Goal: Task Accomplishment & Management: Complete application form

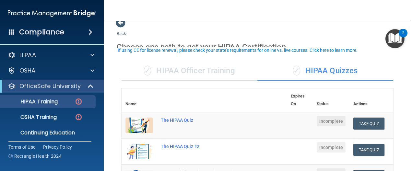
scroll to position [18, 0]
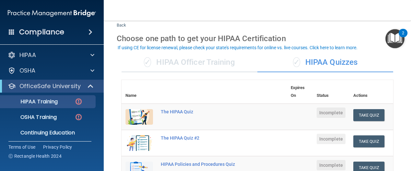
click at [231, 50] on div "If using CE for license renewal, please check your state's requirements for onl…" at bounding box center [238, 47] width 240 height 5
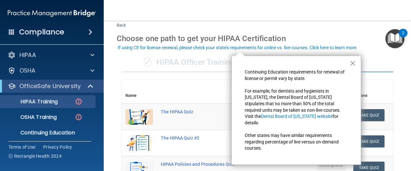
click at [214, 63] on div "✓ HIPAA Officer Training" at bounding box center [189, 62] width 136 height 19
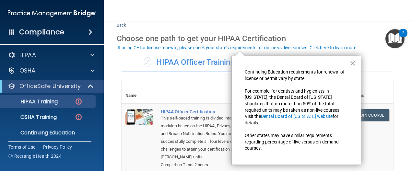
click at [208, 84] on th at bounding box center [220, 92] width 126 height 24
click at [351, 64] on button "×" at bounding box center [353, 63] width 6 height 10
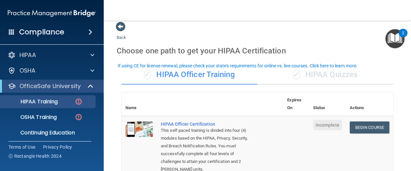
scroll to position [0, 0]
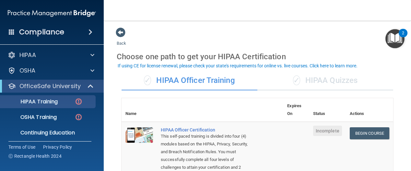
click at [335, 79] on div "✓ HIPAA Quizzes" at bounding box center [325, 80] width 136 height 19
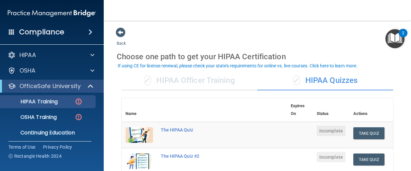
click at [122, 30] on span at bounding box center [121, 33] width 10 height 10
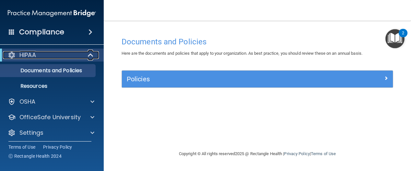
click at [64, 51] on div "HIPAA" at bounding box center [43, 55] width 80 height 8
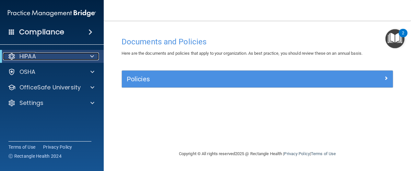
click at [45, 57] on div "HIPAA" at bounding box center [43, 56] width 80 height 8
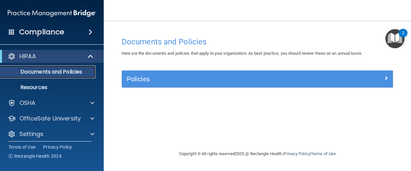
click at [49, 68] on link "Documents and Policies" at bounding box center [45, 71] width 102 height 13
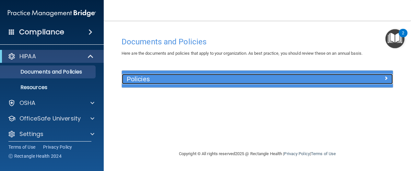
click at [151, 74] on div "Policies" at bounding box center [223, 79] width 203 height 10
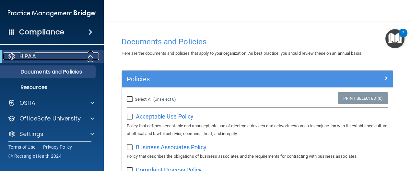
click at [20, 52] on p "HIPAA" at bounding box center [27, 56] width 17 height 8
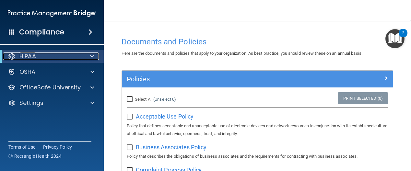
click at [20, 52] on p "HIPAA" at bounding box center [27, 56] width 17 height 8
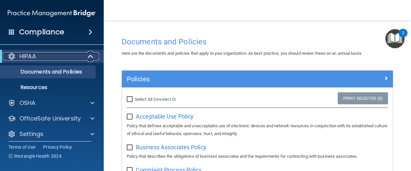
click at [20, 52] on p "HIPAA" at bounding box center [27, 56] width 17 height 8
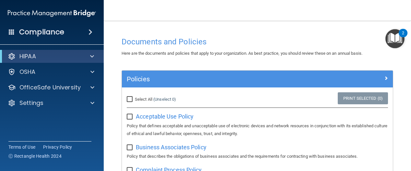
click at [168, 15] on nav "Toggle navigation Rosio Serna roserna@gaileyeyeclinic.com Manage My Enterprise …" at bounding box center [257, 10] width 307 height 21
click at [403, 33] on div "2" at bounding box center [403, 37] width 2 height 8
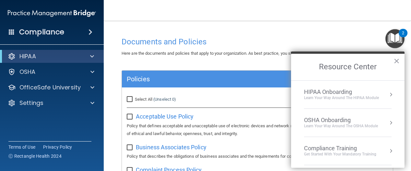
click at [352, 96] on div "Learn Your Way around the HIPAA module" at bounding box center [341, 98] width 75 height 6
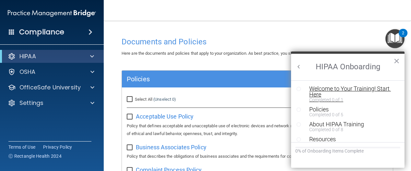
click at [346, 87] on div "Welcome to Your Training! Start Here" at bounding box center [349, 92] width 81 height 12
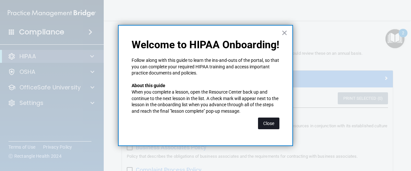
click at [263, 121] on button "Close" at bounding box center [268, 124] width 21 height 12
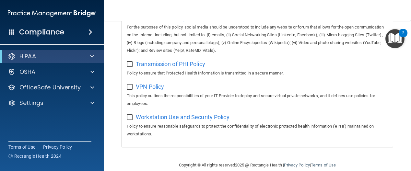
scroll to position [567, 0]
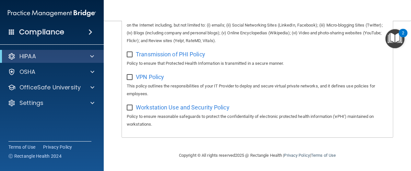
click at [401, 35] on div "2" at bounding box center [402, 33] width 9 height 8
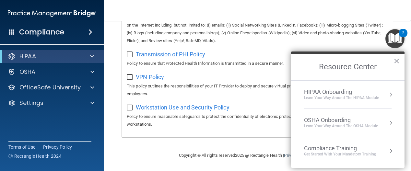
click at [330, 97] on div "Learn Your Way around the HIPAA module" at bounding box center [341, 98] width 75 height 6
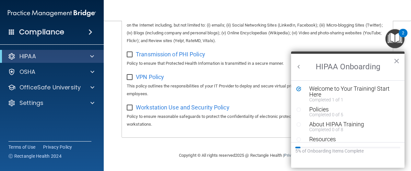
scroll to position [0, 0]
click at [344, 90] on div "Welcome to Your Training! Start Here" at bounding box center [349, 92] width 81 height 12
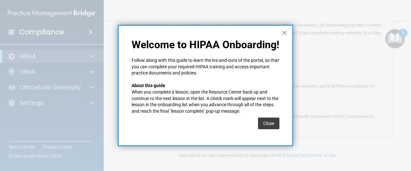
click at [284, 30] on button "×" at bounding box center [284, 33] width 6 height 10
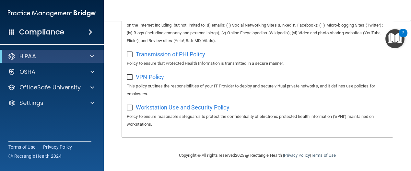
click at [153, 15] on nav "Toggle navigation Rosio Serna roserna@gaileyeyeclinic.com Manage My Enterprise …" at bounding box center [257, 10] width 307 height 21
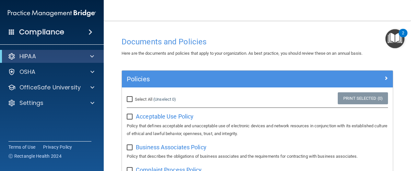
click at [75, 9] on img at bounding box center [52, 13] width 88 height 13
click at [128, 1] on nav "Toggle navigation Rosio Serna roserna@gaileyeyeclinic.com Manage My Enterprise …" at bounding box center [257, 10] width 307 height 21
click at [398, 41] on img "Open Resource Center, 2 new notifications" at bounding box center [394, 38] width 19 height 19
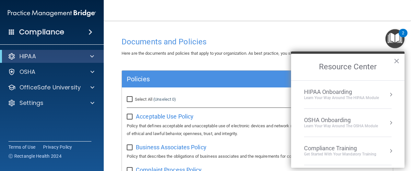
click at [377, 92] on div "HIPAA Onboarding" at bounding box center [341, 91] width 75 height 7
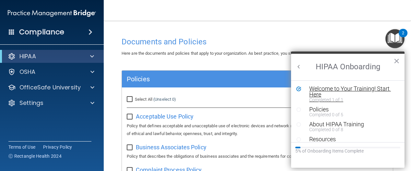
click at [376, 88] on div "Welcome to Your Training! Start Here" at bounding box center [349, 92] width 81 height 12
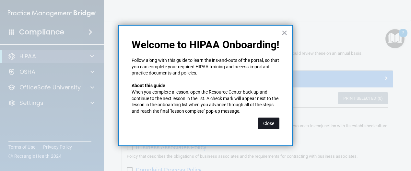
click at [272, 128] on button "Close" at bounding box center [268, 124] width 21 height 12
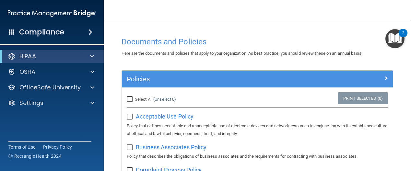
click at [158, 115] on span "Acceptable Use Policy" at bounding box center [165, 116] width 58 height 7
click at [130, 117] on input "checkbox" at bounding box center [130, 116] width 7 height 5
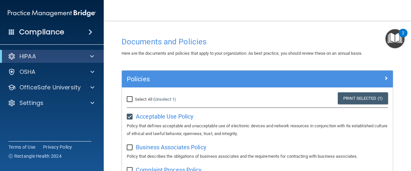
click at [129, 117] on input "checkbox" at bounding box center [130, 116] width 7 height 5
checkbox input "false"
click at [71, 38] on div "Compliance" at bounding box center [52, 32] width 104 height 14
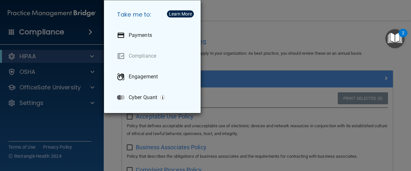
click at [53, 51] on div "Take me to: Payments Compliance Engagement Cyber Quant" at bounding box center [205, 85] width 411 height 171
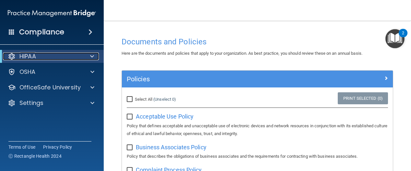
click at [37, 58] on div "HIPAA" at bounding box center [43, 56] width 80 height 8
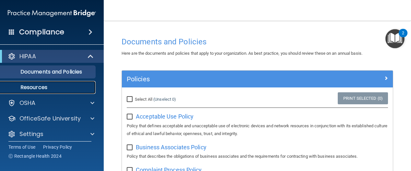
click at [49, 83] on link "Resources" at bounding box center [45, 87] width 102 height 13
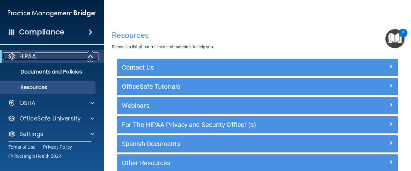
click at [71, 58] on div "HIPAA" at bounding box center [43, 56] width 80 height 8
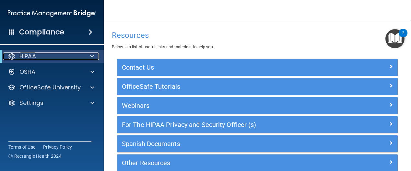
click at [71, 58] on div "HIPAA" at bounding box center [43, 56] width 80 height 8
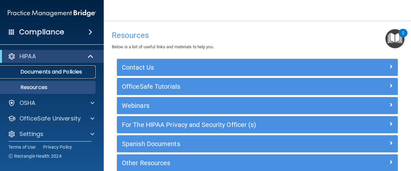
click at [68, 65] on link "Documents and Policies" at bounding box center [45, 71] width 102 height 13
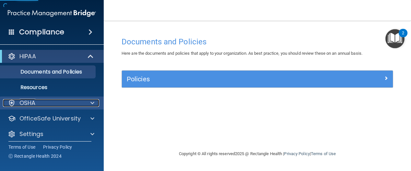
click at [52, 101] on div "OSHA" at bounding box center [43, 103] width 80 height 8
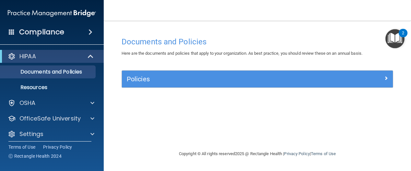
click at [68, 9] on img at bounding box center [52, 13] width 88 height 13
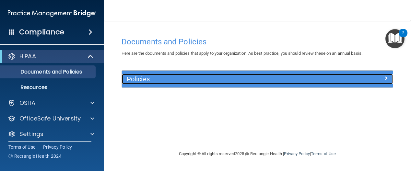
click at [155, 75] on div "Policies" at bounding box center [223, 79] width 203 height 10
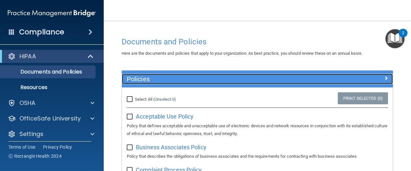
click at [155, 75] on div "Policies" at bounding box center [223, 79] width 203 height 10
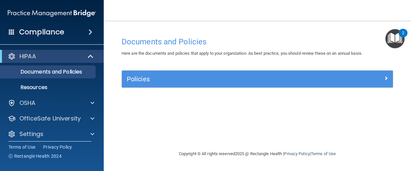
click at [168, 34] on div "Documents and Policies" at bounding box center [257, 42] width 281 height 16
click at [172, 42] on h4 "Documents and Policies" at bounding box center [256, 42] width 271 height 8
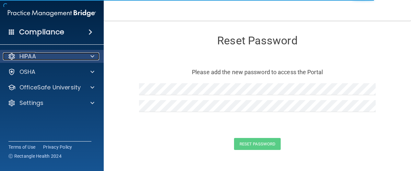
click at [55, 55] on div "HIPAA" at bounding box center [43, 56] width 80 height 8
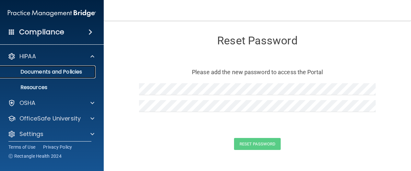
click at [58, 67] on link "Documents and Policies" at bounding box center [45, 71] width 102 height 13
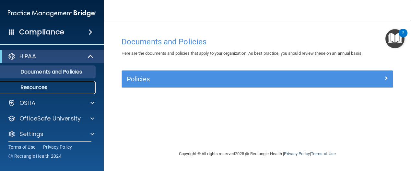
click at [44, 83] on link "Resources" at bounding box center [45, 87] width 102 height 13
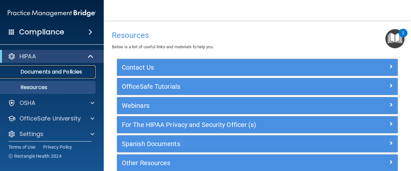
click at [51, 71] on p "Documents and Policies" at bounding box center [48, 72] width 88 height 6
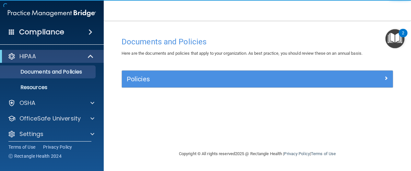
click at [42, 62] on div "HIPAA" at bounding box center [52, 56] width 104 height 13
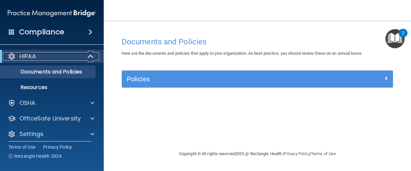
click at [29, 57] on p "HIPAA" at bounding box center [27, 56] width 17 height 8
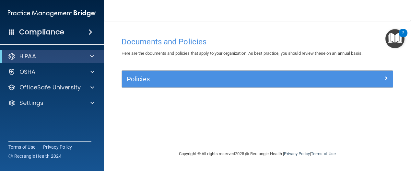
click at [45, 35] on h4 "Compliance" at bounding box center [41, 32] width 45 height 9
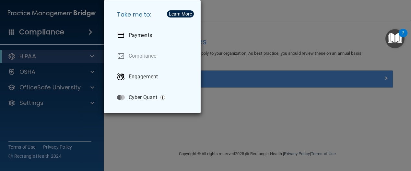
click at [45, 35] on div "Take me to: Payments Compliance Engagement Cyber Quant" at bounding box center [205, 85] width 411 height 171
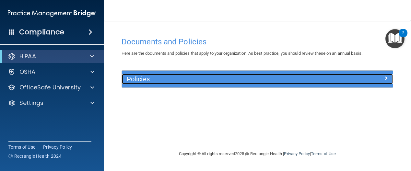
click at [136, 84] on div "Policies" at bounding box center [223, 79] width 203 height 10
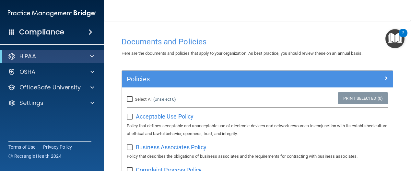
click at [403, 41] on img "Open Resource Center, 2 new notifications" at bounding box center [394, 38] width 19 height 19
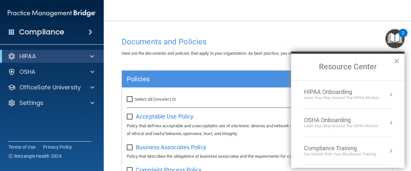
click at [348, 98] on div "Learn Your Way around the HIPAA module" at bounding box center [341, 98] width 75 height 6
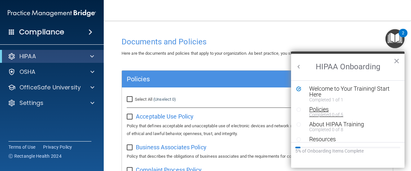
click at [336, 112] on div "Completed 0 of 5" at bounding box center [349, 114] width 81 height 5
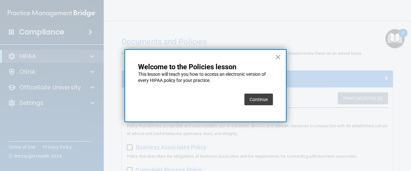
click at [339, 122] on div at bounding box center [205, 85] width 411 height 171
click at [253, 98] on button "Continue" at bounding box center [258, 100] width 29 height 12
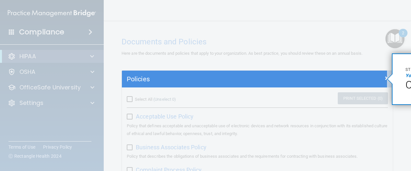
click at [344, 38] on div at bounding box center [254, 35] width 265 height 71
click at [372, 74] on div "Policies" at bounding box center [257, 79] width 271 height 17
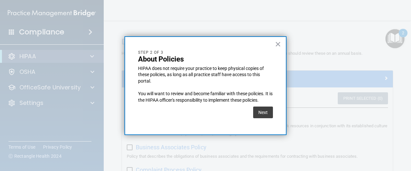
click at [273, 115] on div "× Step 2 of 3 About Policies HIPAA does not require your practice to keep physi…" at bounding box center [205, 85] width 162 height 99
click at [271, 114] on button "Next" at bounding box center [263, 113] width 20 height 12
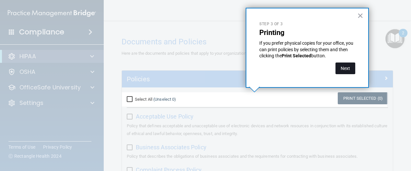
click at [343, 67] on button "Next" at bounding box center [345, 69] width 20 height 12
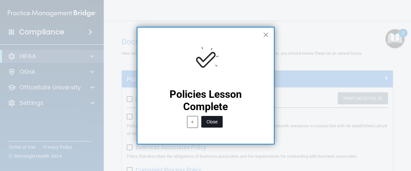
click at [219, 121] on button "Close" at bounding box center [211, 122] width 21 height 12
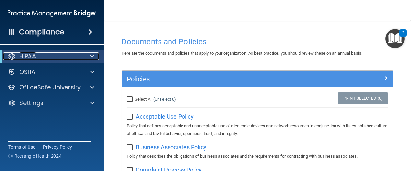
click at [76, 54] on div "HIPAA" at bounding box center [43, 56] width 80 height 8
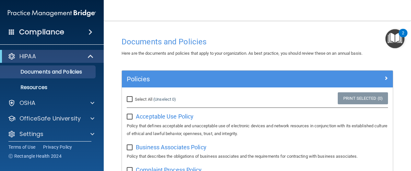
click at [67, 8] on img at bounding box center [52, 13] width 88 height 13
click at [69, 11] on img at bounding box center [52, 13] width 88 height 13
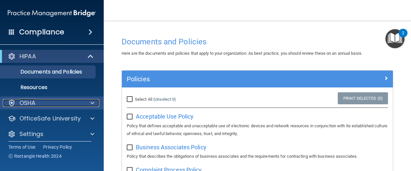
click at [29, 101] on p "OSHA" at bounding box center [27, 103] width 16 height 8
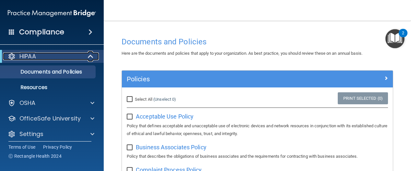
click at [15, 60] on div at bounding box center [12, 56] width 8 height 8
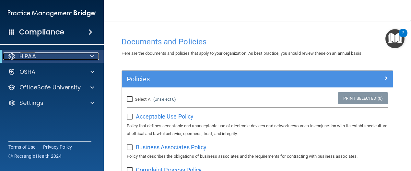
click at [15, 60] on div at bounding box center [12, 56] width 8 height 8
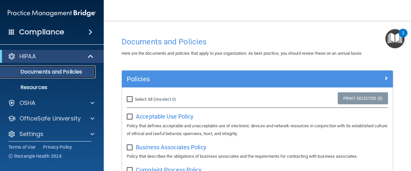
click at [19, 76] on link "Documents and Policies" at bounding box center [45, 71] width 102 height 13
click at [35, 86] on p "Resources" at bounding box center [48, 87] width 88 height 6
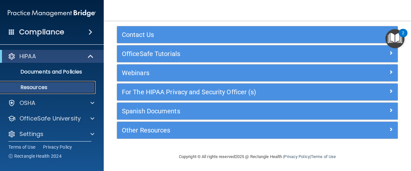
scroll to position [10, 0]
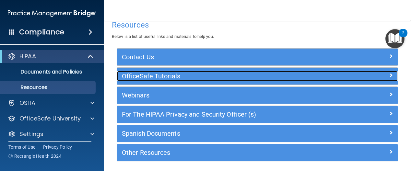
click at [179, 76] on h5 "OfficeSafe Tutorials" at bounding box center [222, 76] width 201 height 7
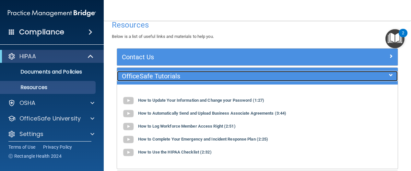
click at [179, 76] on h5 "OfficeSafe Tutorials" at bounding box center [222, 76] width 201 height 7
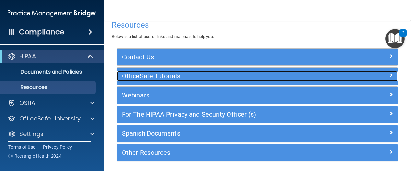
scroll to position [0, 0]
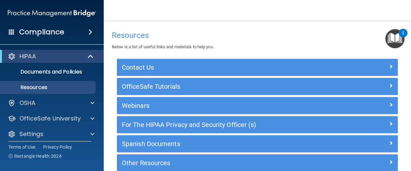
click at [10, 51] on div "HIPAA" at bounding box center [52, 56] width 104 height 13
click at [11, 51] on div "HIPAA" at bounding box center [52, 56] width 104 height 13
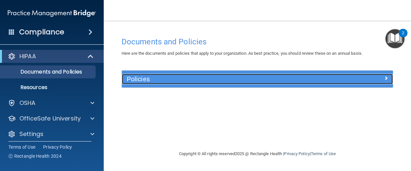
click at [147, 76] on h5 "Policies" at bounding box center [223, 78] width 193 height 7
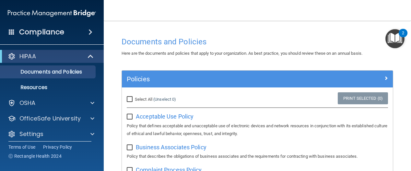
click at [131, 117] on input "checkbox" at bounding box center [130, 116] width 7 height 5
checkbox input "true"
click at [131, 146] on input "checkbox" at bounding box center [130, 147] width 7 height 5
checkbox input "true"
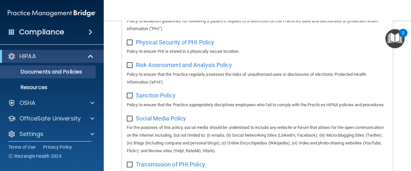
scroll to position [567, 0]
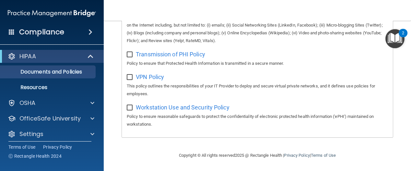
click at [131, 107] on input "checkbox" at bounding box center [130, 107] width 7 height 5
checkbox input "true"
click at [130, 74] on label at bounding box center [131, 75] width 8 height 7
click at [130, 75] on input "checkbox" at bounding box center [130, 77] width 7 height 5
checkbox input "true"
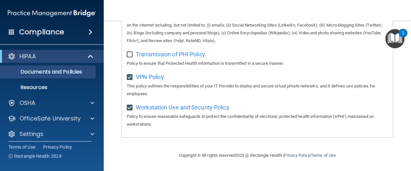
click at [130, 54] on input "checkbox" at bounding box center [130, 54] width 7 height 5
checkbox input "true"
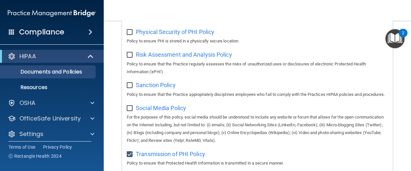
scroll to position [454, 0]
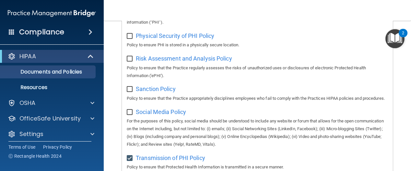
click at [129, 59] on input "checkbox" at bounding box center [130, 58] width 7 height 5
checkbox input "true"
click at [131, 35] on input "checkbox" at bounding box center [130, 36] width 7 height 5
checkbox input "true"
click at [128, 90] on input "checkbox" at bounding box center [130, 89] width 7 height 5
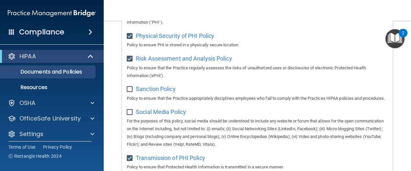
checkbox input "true"
click at [128, 115] on input "checkbox" at bounding box center [130, 112] width 7 height 5
checkbox input "true"
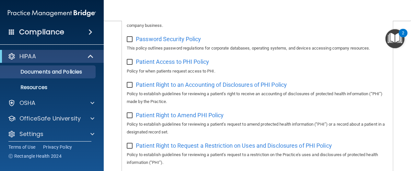
scroll to position [243, 0]
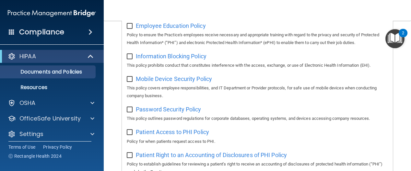
click at [129, 76] on label at bounding box center [131, 77] width 8 height 7
click at [129, 77] on input "checkbox" at bounding box center [130, 79] width 7 height 5
checkbox input "true"
click at [127, 60] on div "Information Blocking Policy This policy prohibits conduct that constitutes inte…" at bounding box center [257, 60] width 261 height 18
click at [127, 59] on input "checkbox" at bounding box center [130, 56] width 7 height 5
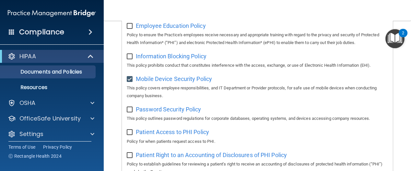
checkbox input "true"
click at [132, 24] on input "checkbox" at bounding box center [130, 26] width 7 height 5
checkbox input "true"
click at [129, 109] on input "checkbox" at bounding box center [130, 109] width 7 height 5
checkbox input "true"
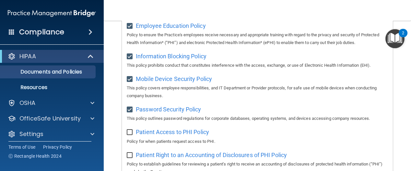
click at [127, 138] on div "Patient Access to PHI Policy Policy for when patients request access to PHI." at bounding box center [257, 136] width 261 height 18
click at [129, 133] on input "checkbox" at bounding box center [130, 132] width 7 height 5
checkbox input "true"
click at [130, 157] on input "checkbox" at bounding box center [130, 155] width 7 height 5
checkbox input "true"
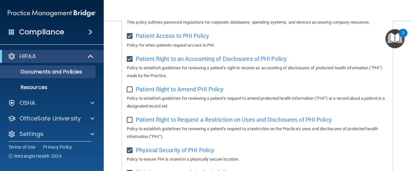
scroll to position [340, 0]
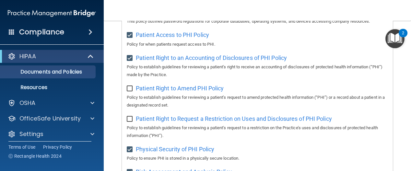
click at [130, 120] on input "checkbox" at bounding box center [130, 119] width 7 height 5
checkbox input "true"
click at [129, 89] on input "checkbox" at bounding box center [130, 88] width 7 height 5
checkbox input "true"
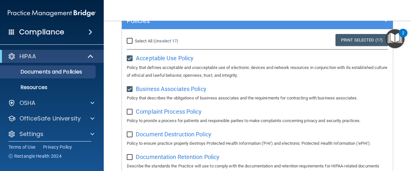
scroll to position [49, 0]
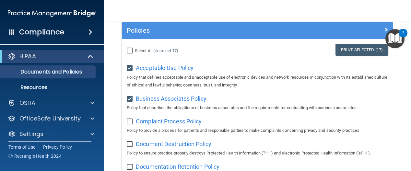
click at [131, 52] on input "Select All (Unselect 17) Unselect All" at bounding box center [130, 50] width 7 height 5
checkbox input "true"
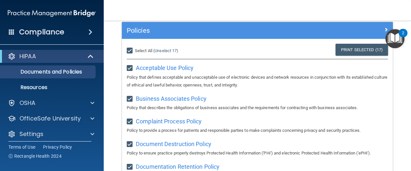
checkbox input "true"
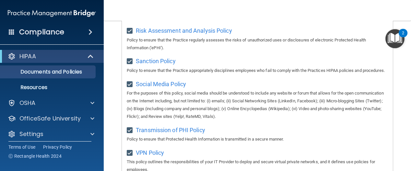
scroll to position [567, 0]
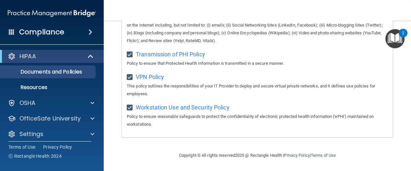
click at [395, 30] on img "Open Resource Center, 2 new notifications" at bounding box center [394, 38] width 19 height 19
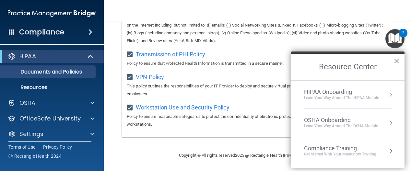
click at [368, 95] on div "Learn Your Way around the HIPAA module" at bounding box center [341, 98] width 75 height 6
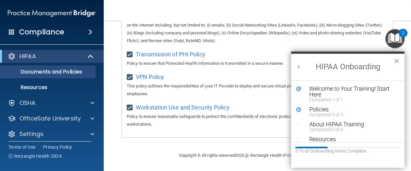
scroll to position [0, 0]
click at [353, 125] on div "About HIPAA Training" at bounding box center [349, 124] width 81 height 6
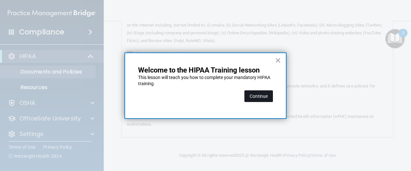
click at [263, 91] on button "Continue" at bounding box center [258, 96] width 29 height 12
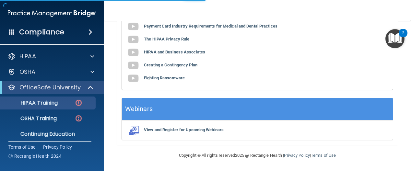
scroll to position [50, 0]
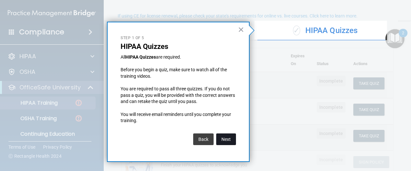
click at [230, 134] on button "Next" at bounding box center [226, 139] width 20 height 12
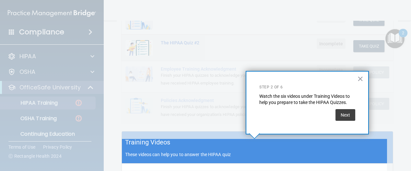
click at [355, 115] on div "× Step 2 of 6 Watch the six videos under Training Videos to help you prepare to…" at bounding box center [307, 102] width 123 height 63
click at [345, 116] on button "Next" at bounding box center [345, 115] width 20 height 12
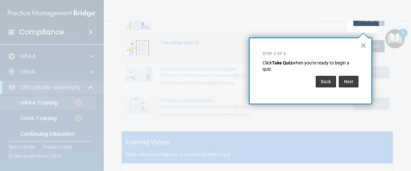
scroll to position [106, 0]
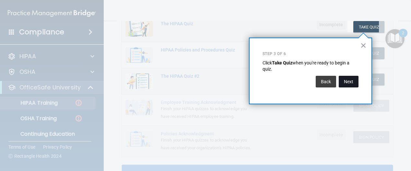
click at [353, 84] on button "Next" at bounding box center [349, 82] width 20 height 12
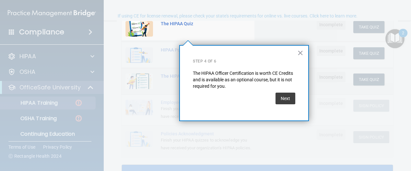
scroll to position [50, 0]
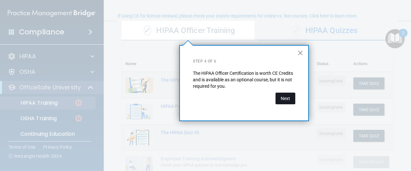
click at [283, 98] on button "Next" at bounding box center [285, 99] width 20 height 12
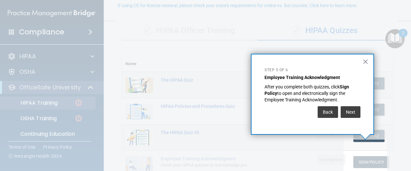
scroll to position [60, 0]
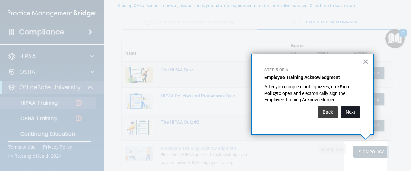
click at [353, 110] on button "Next" at bounding box center [350, 112] width 20 height 12
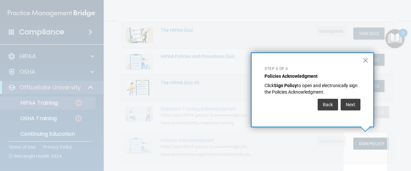
click at [353, 110] on div "Back Next" at bounding box center [312, 105] width 96 height 18
click at [353, 108] on button "Next" at bounding box center [350, 105] width 20 height 12
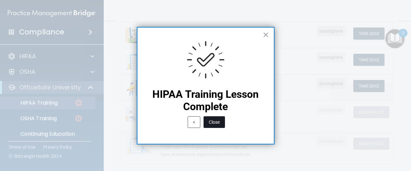
click at [216, 121] on button "Close" at bounding box center [213, 122] width 21 height 12
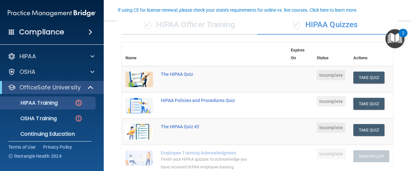
scroll to position [51, 0]
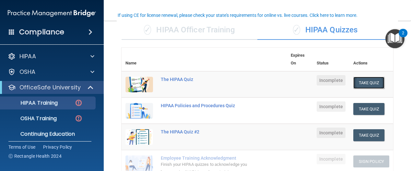
click at [368, 85] on button "Take Quiz" at bounding box center [368, 83] width 31 height 12
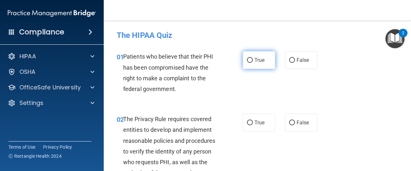
click at [248, 58] on input "True" at bounding box center [250, 60] width 6 height 5
radio input "true"
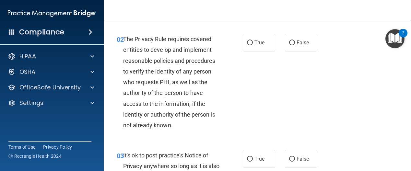
scroll to position [81, 0]
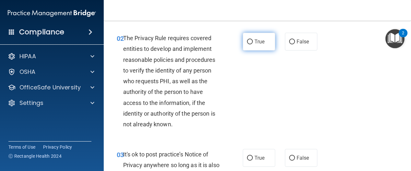
click at [246, 47] on label "True" at bounding box center [259, 42] width 32 height 18
click at [247, 44] on input "True" at bounding box center [250, 42] width 6 height 5
radio input "true"
click at [244, 84] on div "02 The Privacy Rule requires covered entities to develop and implement reasonab…" at bounding box center [179, 83] width 145 height 100
click at [246, 86] on div "02 The Privacy Rule requires covered entities to develop and implement reasonab…" at bounding box center [179, 83] width 145 height 100
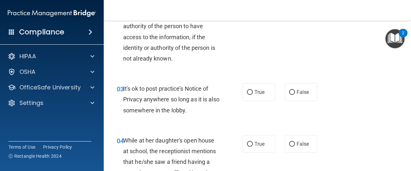
scroll to position [157, 0]
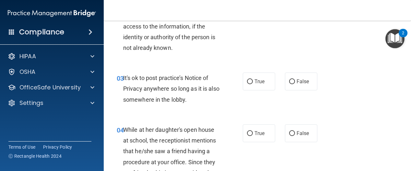
click at [294, 90] on div "03 It's ok to post practice’s Notice of Privacy anywhere so long as it is also …" at bounding box center [257, 90] width 291 height 52
click at [293, 85] on label "False" at bounding box center [301, 82] width 32 height 18
click at [293, 84] on input "False" at bounding box center [292, 81] width 6 height 5
radio input "true"
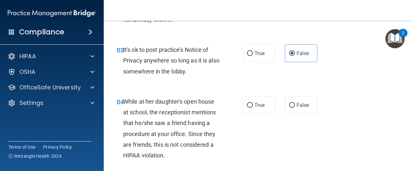
click at [263, 81] on div "03 It's ok to post practice’s Notice of Privacy anywhere so long as it is also …" at bounding box center [257, 62] width 291 height 52
click at [299, 102] on span "False" at bounding box center [302, 105] width 13 height 6
click at [295, 103] on input "False" at bounding box center [292, 105] width 6 height 5
radio input "true"
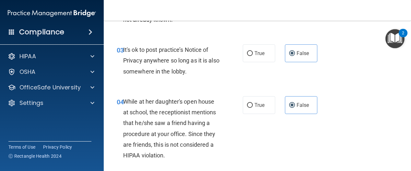
click at [346, 121] on div "04 While at her daughter's open house at school, the receptionist mentions that…" at bounding box center [257, 130] width 291 height 84
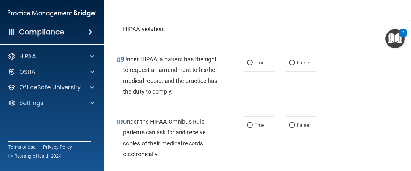
scroll to position [333, 0]
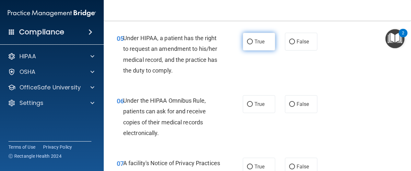
click at [250, 40] on label "True" at bounding box center [259, 42] width 32 height 18
click at [250, 40] on input "True" at bounding box center [250, 42] width 6 height 5
radio input "true"
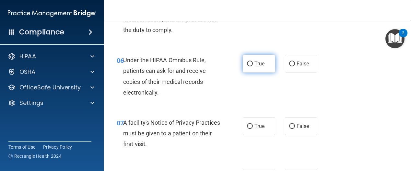
click at [248, 69] on label "True" at bounding box center [259, 64] width 32 height 18
click at [248, 66] on input "True" at bounding box center [250, 64] width 6 height 5
radio input "true"
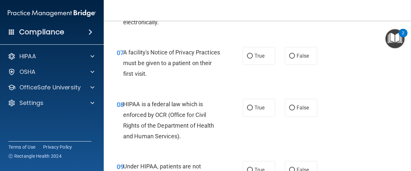
scroll to position [454, 0]
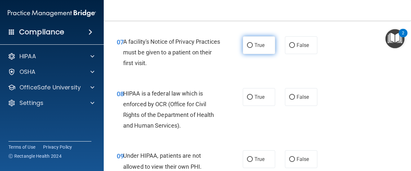
click at [251, 41] on label "True" at bounding box center [259, 45] width 32 height 18
click at [251, 43] on input "True" at bounding box center [250, 45] width 6 height 5
radio input "true"
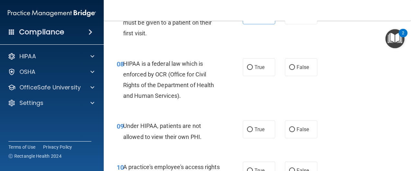
scroll to position [495, 0]
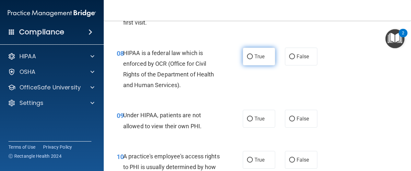
click at [260, 59] on span "True" at bounding box center [259, 56] width 10 height 6
click at [253, 59] on input "True" at bounding box center [250, 56] width 6 height 5
radio input "true"
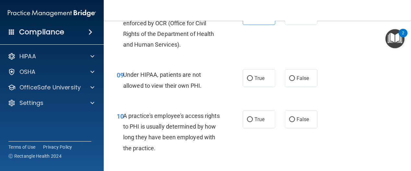
scroll to position [576, 0]
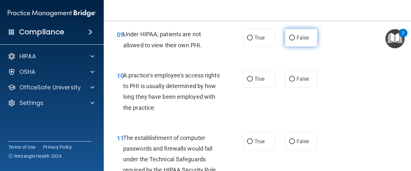
click at [289, 42] on label "False" at bounding box center [301, 38] width 32 height 18
click at [289, 40] on input "False" at bounding box center [292, 38] width 6 height 5
radio input "true"
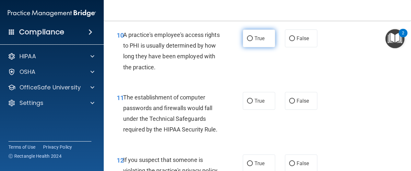
click at [258, 38] on span "True" at bounding box center [259, 38] width 10 height 6
click at [253, 38] on input "True" at bounding box center [250, 38] width 6 height 5
radio input "true"
click at [297, 40] on span "False" at bounding box center [302, 38] width 13 height 6
click at [295, 40] on input "False" at bounding box center [292, 38] width 6 height 5
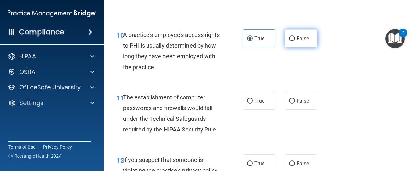
radio input "true"
radio input "false"
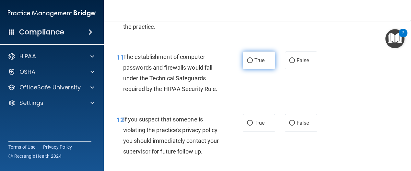
click at [248, 62] on input "True" at bounding box center [250, 60] width 6 height 5
radio input "true"
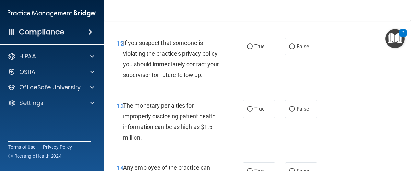
scroll to position [738, 0]
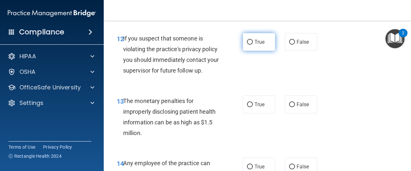
click at [244, 43] on label "True" at bounding box center [259, 42] width 32 height 18
click at [256, 37] on label "True" at bounding box center [259, 42] width 32 height 18
click at [253, 40] on input "True" at bounding box center [250, 42] width 6 height 5
radio input "true"
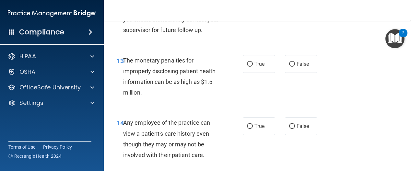
scroll to position [819, 0]
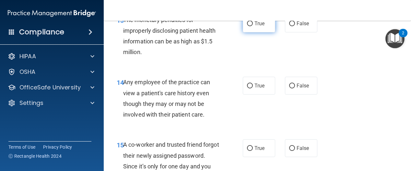
click at [256, 27] on span "True" at bounding box center [259, 23] width 10 height 6
click at [253, 26] on input "True" at bounding box center [250, 23] width 6 height 5
radio input "true"
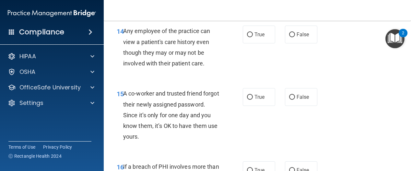
scroll to position [859, 0]
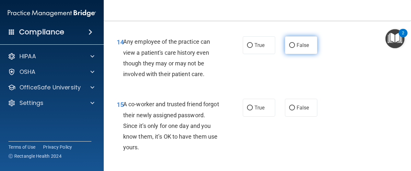
click at [285, 54] on label "False" at bounding box center [301, 45] width 32 height 18
click at [289, 48] on input "False" at bounding box center [292, 45] width 6 height 5
radio input "true"
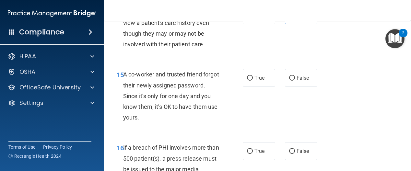
scroll to position [900, 0]
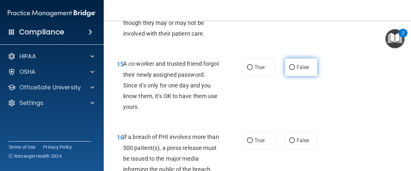
click at [296, 70] on span "False" at bounding box center [302, 67] width 13 height 6
click at [295, 70] on input "False" at bounding box center [292, 67] width 6 height 5
radio input "true"
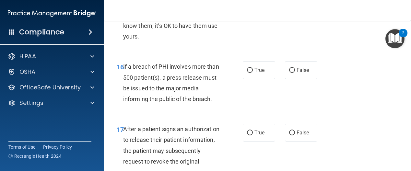
scroll to position [981, 0]
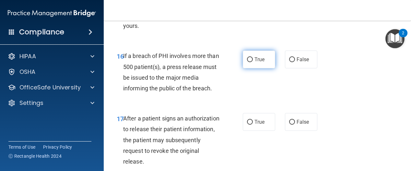
click at [253, 68] on label "True" at bounding box center [259, 60] width 32 height 18
click at [253, 62] on input "True" at bounding box center [250, 59] width 6 height 5
radio input "true"
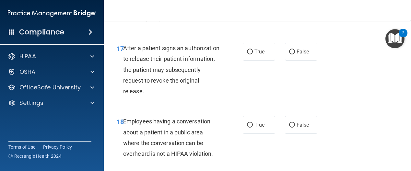
scroll to position [1062, 0]
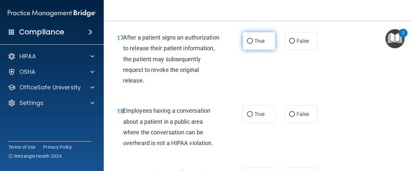
click at [246, 50] on label "True" at bounding box center [259, 41] width 32 height 18
click at [247, 44] on input "True" at bounding box center [250, 41] width 6 height 5
radio input "true"
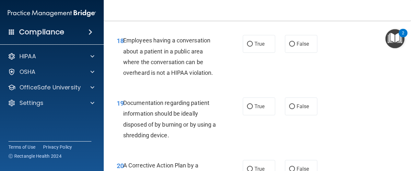
scroll to position [1143, 0]
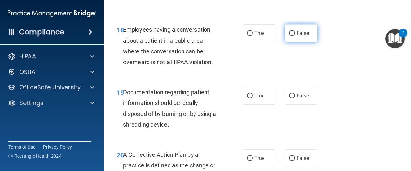
click at [290, 36] on input "False" at bounding box center [292, 33] width 6 height 5
radio input "true"
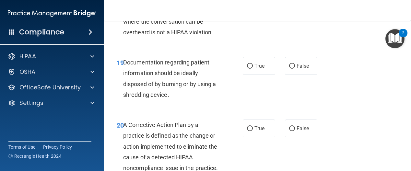
scroll to position [1183, 0]
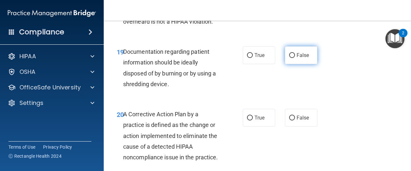
click at [296, 64] on label "False" at bounding box center [301, 55] width 32 height 18
click at [295, 58] on input "False" at bounding box center [292, 55] width 6 height 5
radio input "true"
click at [258, 58] on span "True" at bounding box center [259, 55] width 10 height 6
click at [253, 58] on input "True" at bounding box center [250, 55] width 6 height 5
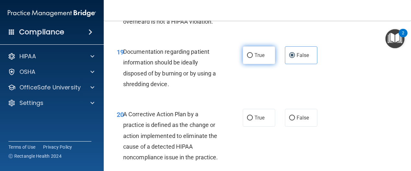
radio input "true"
radio input "false"
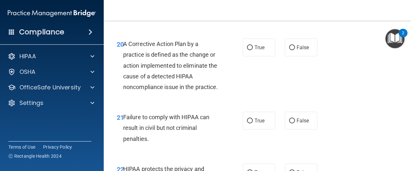
scroll to position [1264, 0]
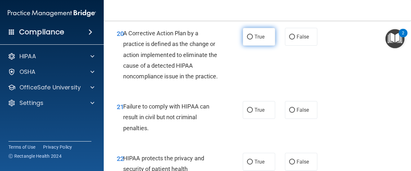
click at [265, 46] on label "True" at bounding box center [259, 37] width 32 height 18
click at [253, 40] on input "True" at bounding box center [250, 37] width 6 height 5
radio input "true"
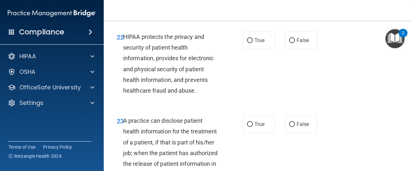
scroll to position [1345, 0]
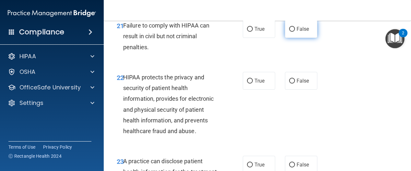
click at [305, 38] on label "False" at bounding box center [301, 29] width 32 height 18
click at [295, 32] on input "False" at bounding box center [292, 29] width 6 height 5
radio input "true"
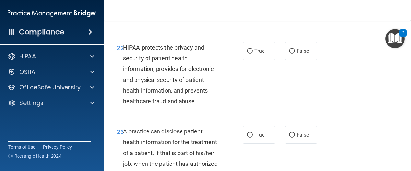
scroll to position [1386, 0]
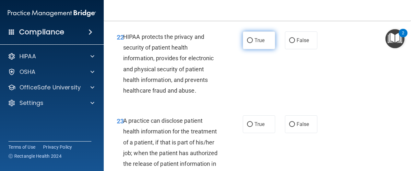
click at [264, 49] on label "True" at bounding box center [259, 40] width 32 height 18
click at [253, 43] on input "True" at bounding box center [250, 40] width 6 height 5
radio input "true"
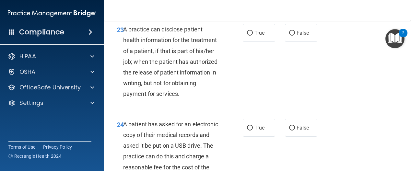
scroll to position [1467, 0]
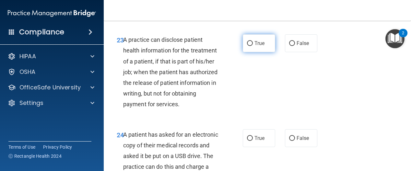
click at [253, 52] on label "True" at bounding box center [259, 43] width 32 height 18
click at [253, 46] on input "True" at bounding box center [250, 43] width 6 height 5
radio input "true"
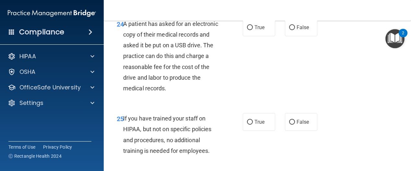
scroll to position [1588, 0]
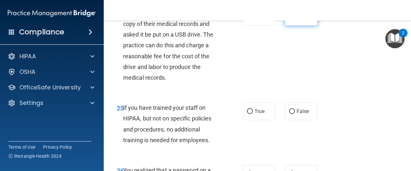
click at [289, 26] on label "False" at bounding box center [301, 17] width 32 height 18
click at [289, 19] on input "False" at bounding box center [292, 17] width 6 height 5
radio input "true"
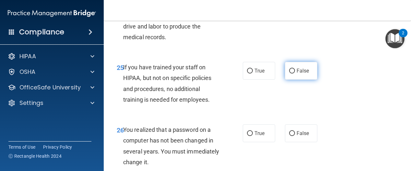
click at [292, 80] on label "False" at bounding box center [301, 71] width 32 height 18
click at [292, 74] on input "False" at bounding box center [292, 71] width 6 height 5
radio input "true"
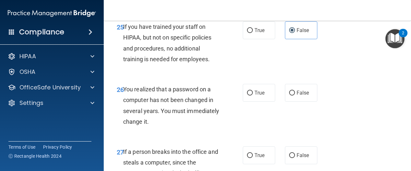
scroll to position [1710, 0]
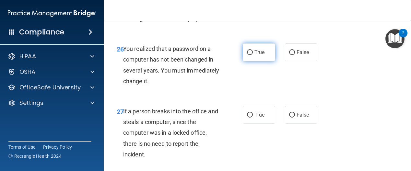
click at [249, 61] on label "True" at bounding box center [259, 52] width 32 height 18
click at [249, 55] on input "True" at bounding box center [250, 52] width 6 height 5
radio input "true"
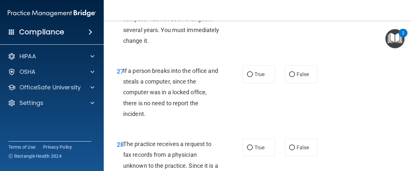
scroll to position [1791, 0]
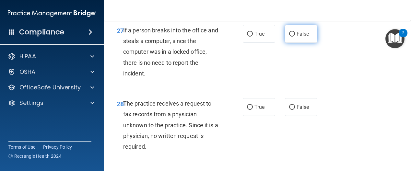
click at [299, 37] on span "False" at bounding box center [302, 34] width 13 height 6
click at [295, 37] on input "False" at bounding box center [292, 34] width 6 height 5
radio input "true"
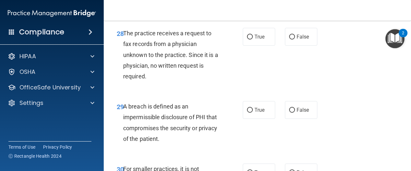
scroll to position [1872, 0]
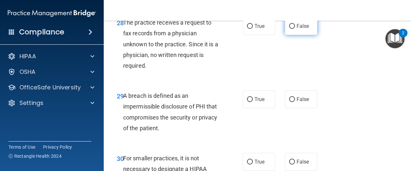
click at [305, 35] on label "False" at bounding box center [301, 26] width 32 height 18
click at [295, 29] on input "False" at bounding box center [292, 26] width 6 height 5
radio input "true"
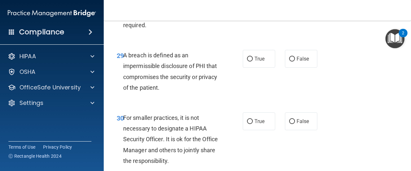
scroll to position [1953, 0]
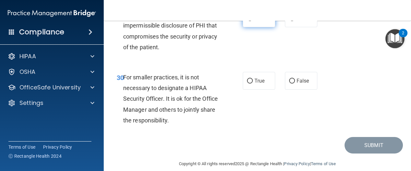
click at [254, 21] on span "True" at bounding box center [259, 18] width 10 height 6
click at [251, 21] on input "True" at bounding box center [250, 18] width 6 height 5
radio input "true"
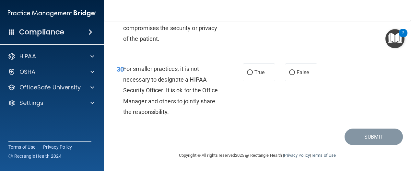
scroll to position [1982, 0]
click at [309, 74] on label "False" at bounding box center [301, 72] width 32 height 18
click at [295, 74] on input "False" at bounding box center [292, 72] width 6 height 5
radio input "true"
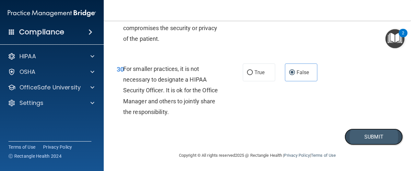
click at [389, 140] on button "Submit" at bounding box center [373, 137] width 58 height 17
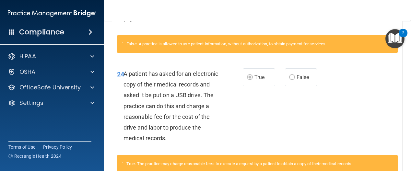
scroll to position [360, 0]
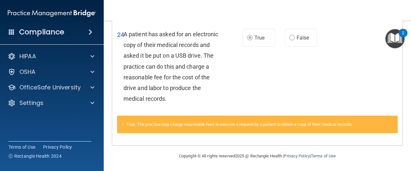
click at [120, 121] on div "True. The practice may charge reasonable fees to execute a request by a patient…" at bounding box center [257, 124] width 281 height 17
click at [123, 124] on icon at bounding box center [123, 124] width 2 height 4
